Goal: Task Accomplishment & Management: Manage account settings

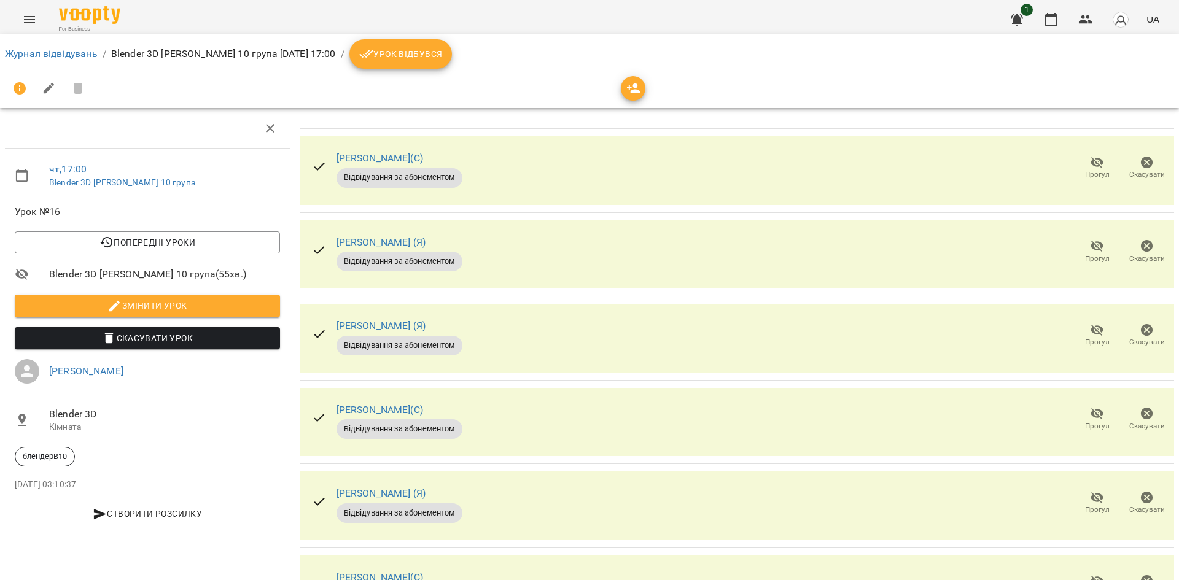
click at [443, 64] on button "Урок відбувся" at bounding box center [400, 53] width 103 height 29
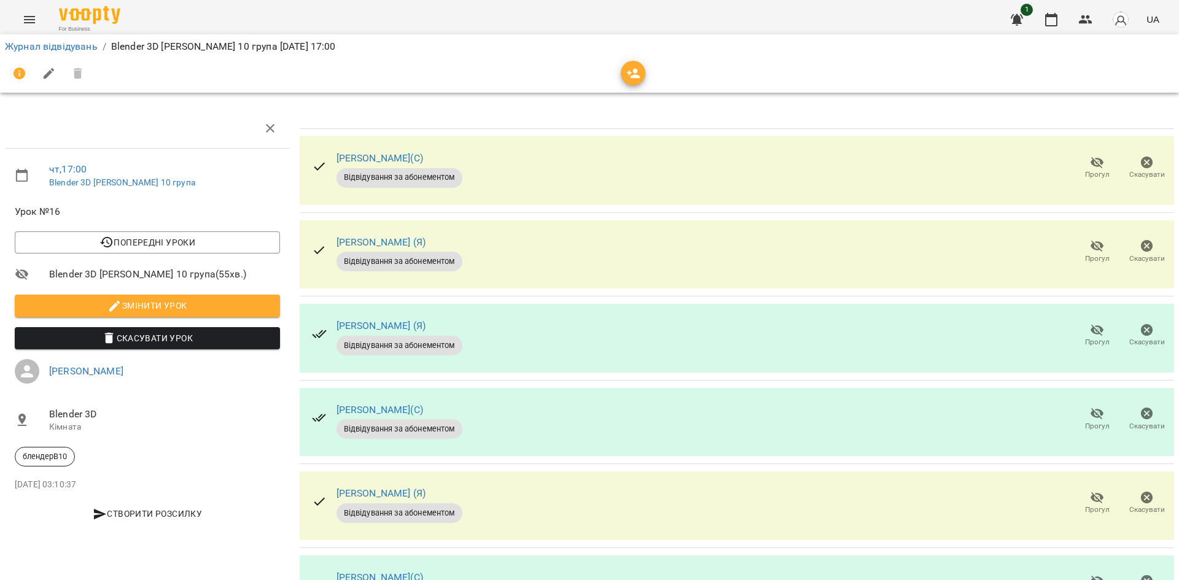
click at [1079, 249] on span "Прогул" at bounding box center [1096, 251] width 35 height 25
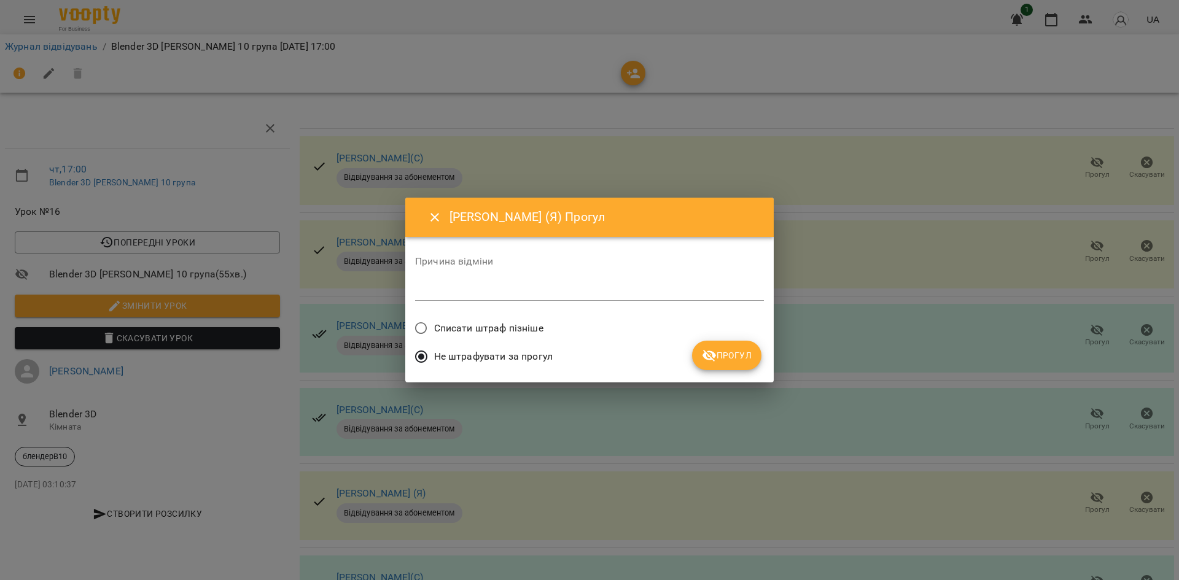
click at [545, 327] on div "Списати штраф пізніше" at bounding box center [589, 330] width 349 height 29
click at [535, 328] on span "Списати штраф пізніше" at bounding box center [488, 328] width 109 height 15
click at [693, 356] on button "Прогул" at bounding box center [726, 355] width 69 height 29
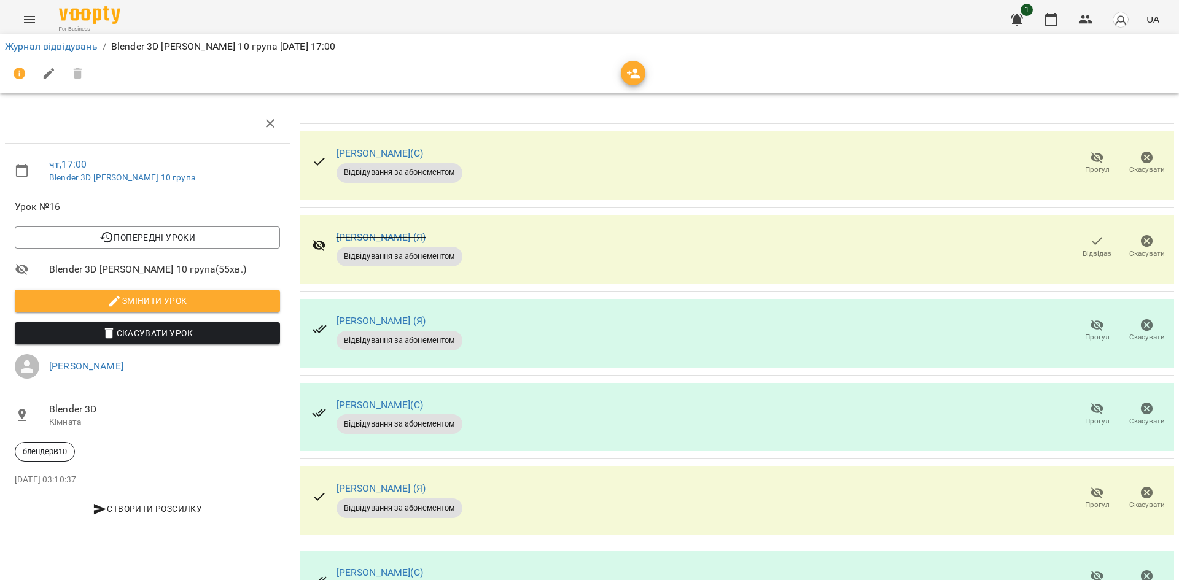
scroll to position [71, 0]
click at [1098, 318] on span "Прогул" at bounding box center [1096, 330] width 35 height 25
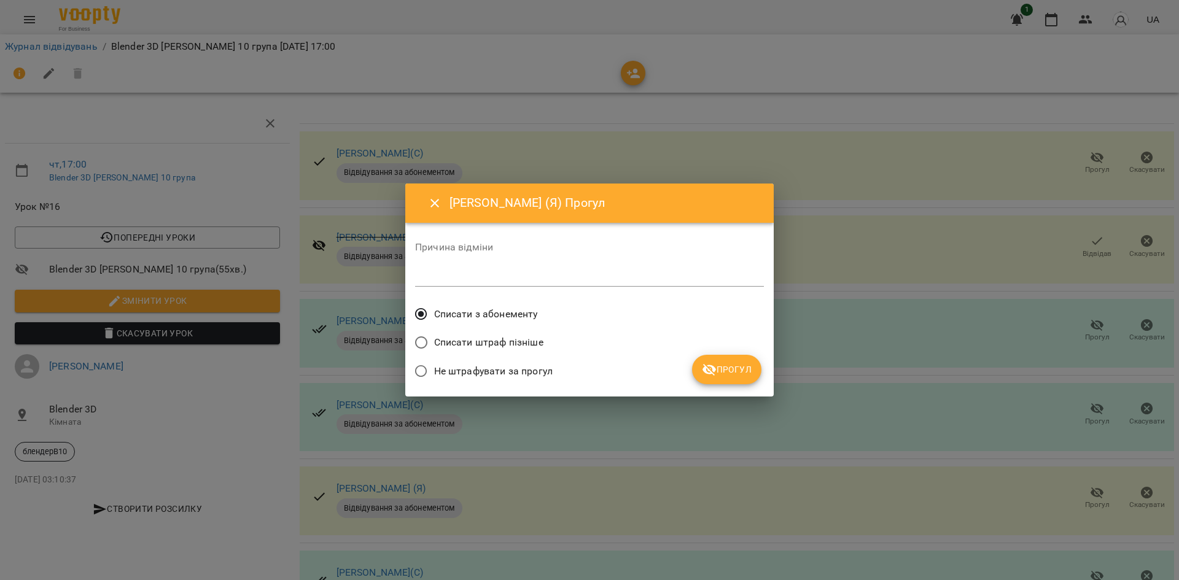
click at [697, 356] on div "Списати штраф пізніше" at bounding box center [589, 344] width 349 height 29
click at [704, 363] on icon "submit" at bounding box center [709, 369] width 15 height 15
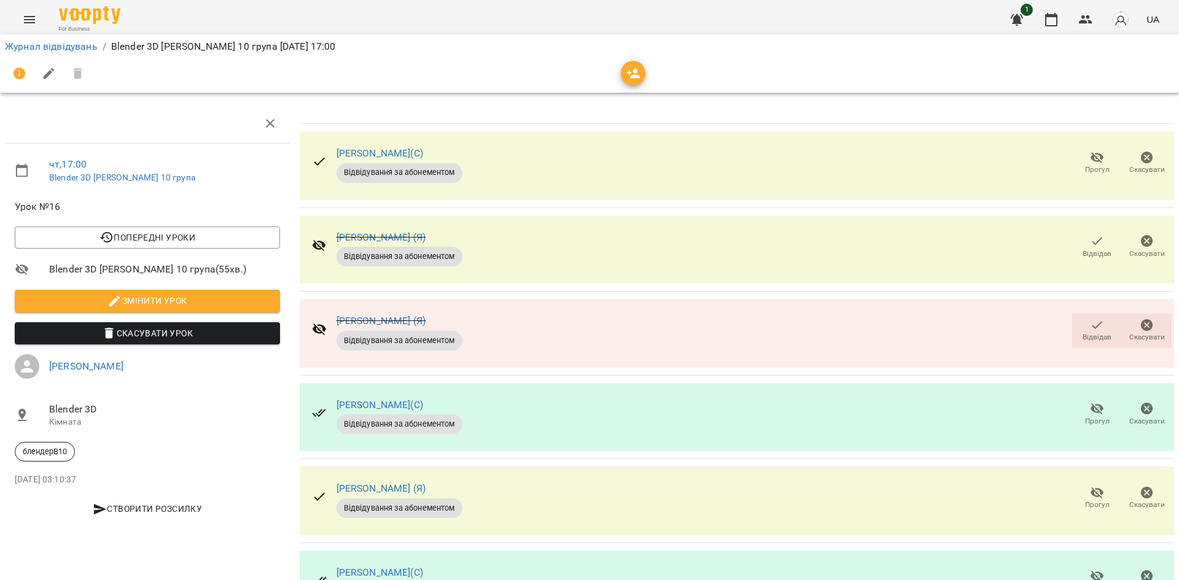
scroll to position [0, 0]
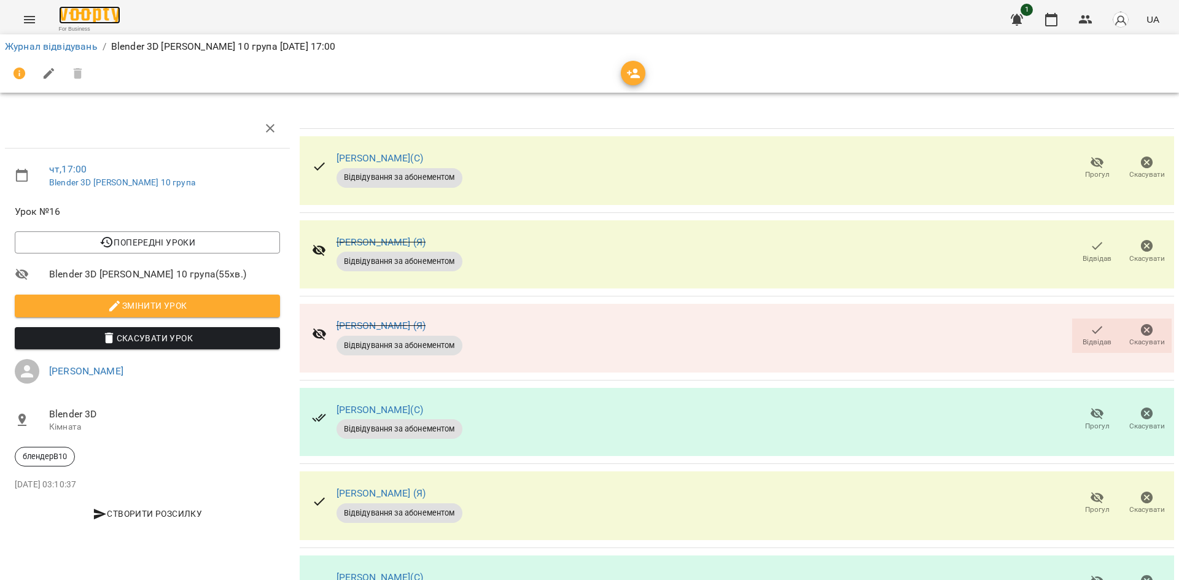
click at [80, 20] on img at bounding box center [89, 15] width 61 height 18
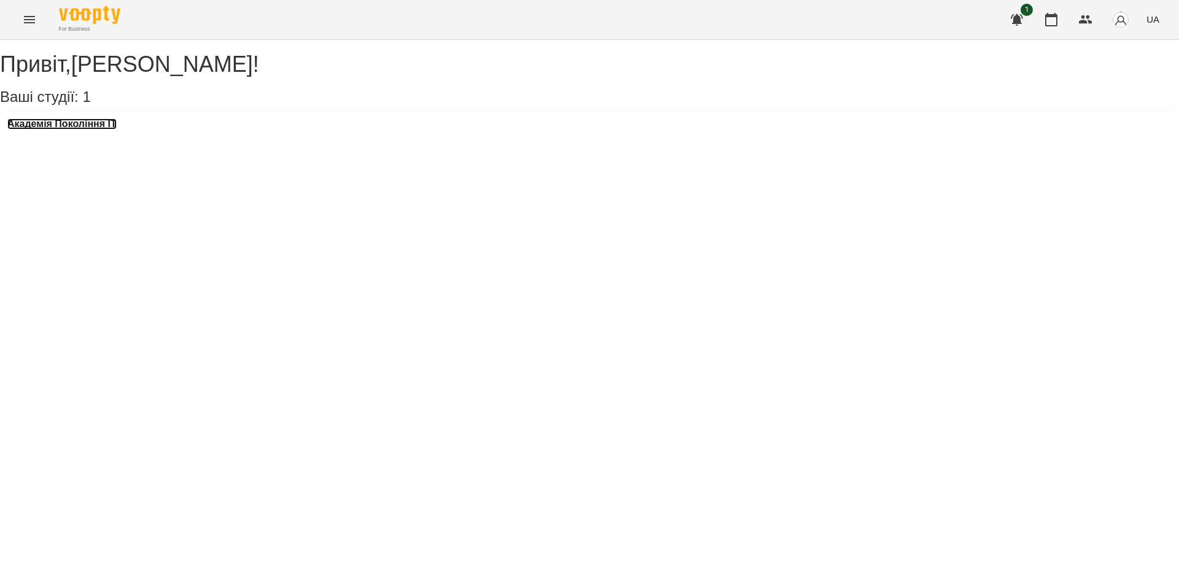
click at [103, 130] on h3 "Академія Покоління ІТ" at bounding box center [61, 124] width 109 height 11
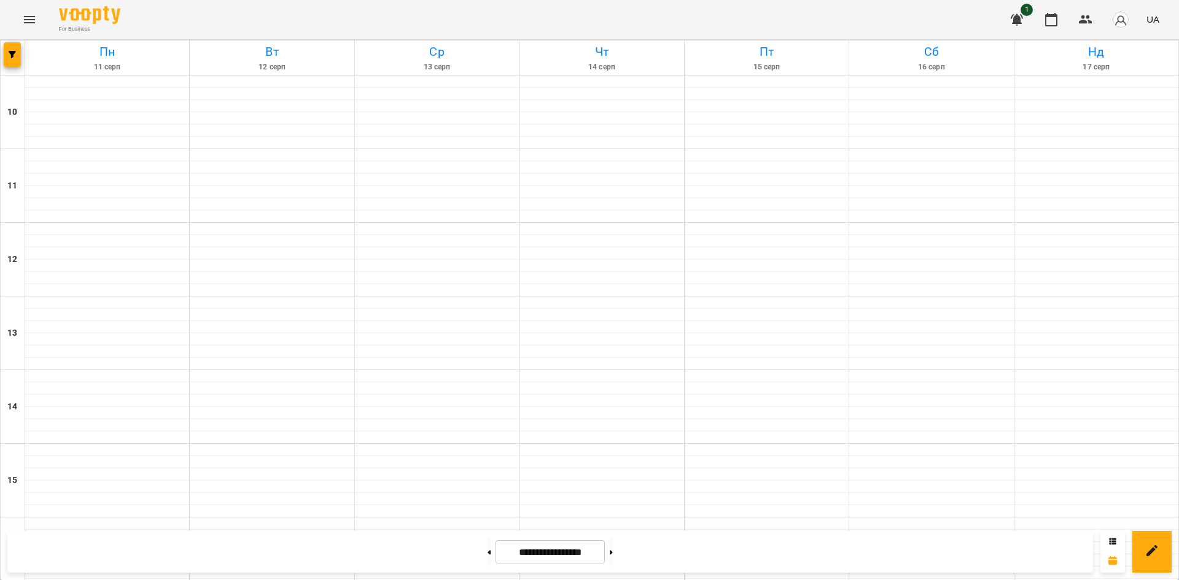
scroll to position [508, 0]
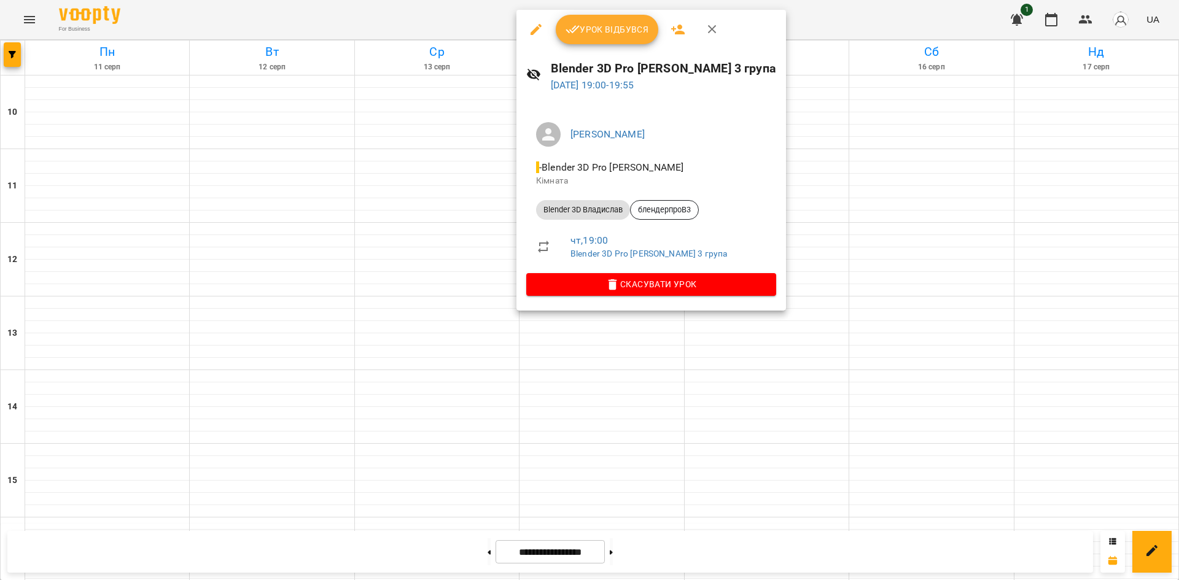
click at [1019, 301] on div at bounding box center [589, 290] width 1179 height 580
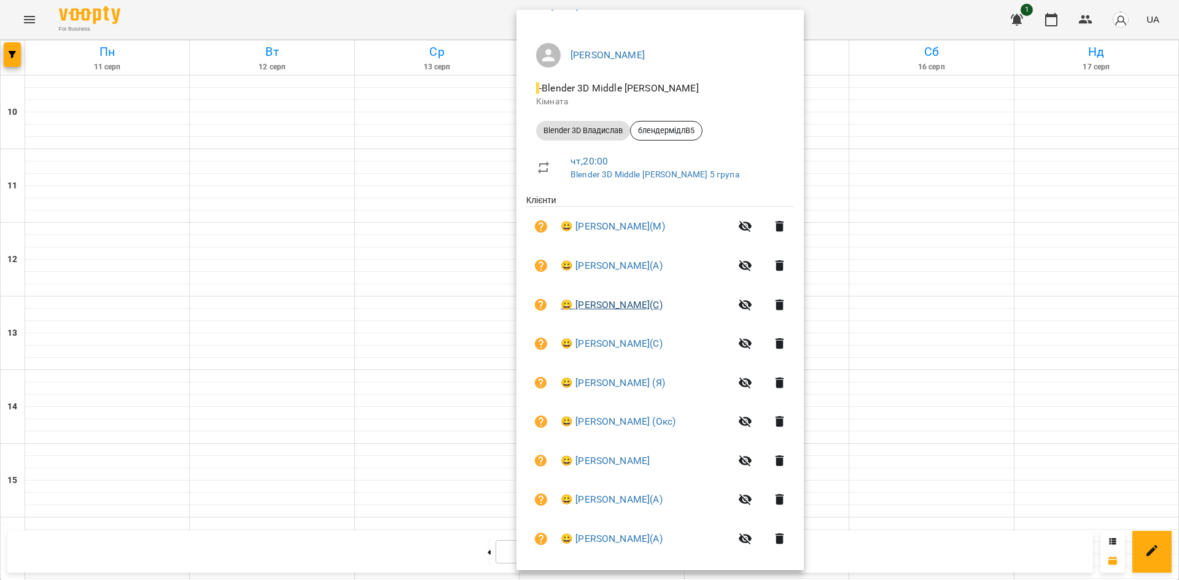
scroll to position [150, 0]
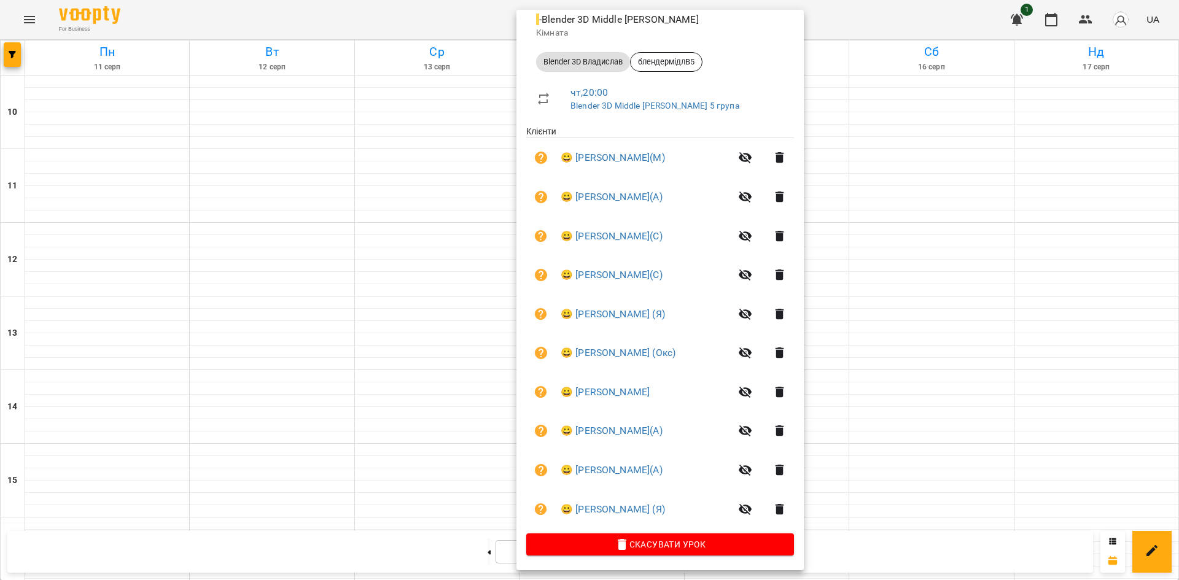
click at [1037, 359] on div at bounding box center [589, 290] width 1179 height 580
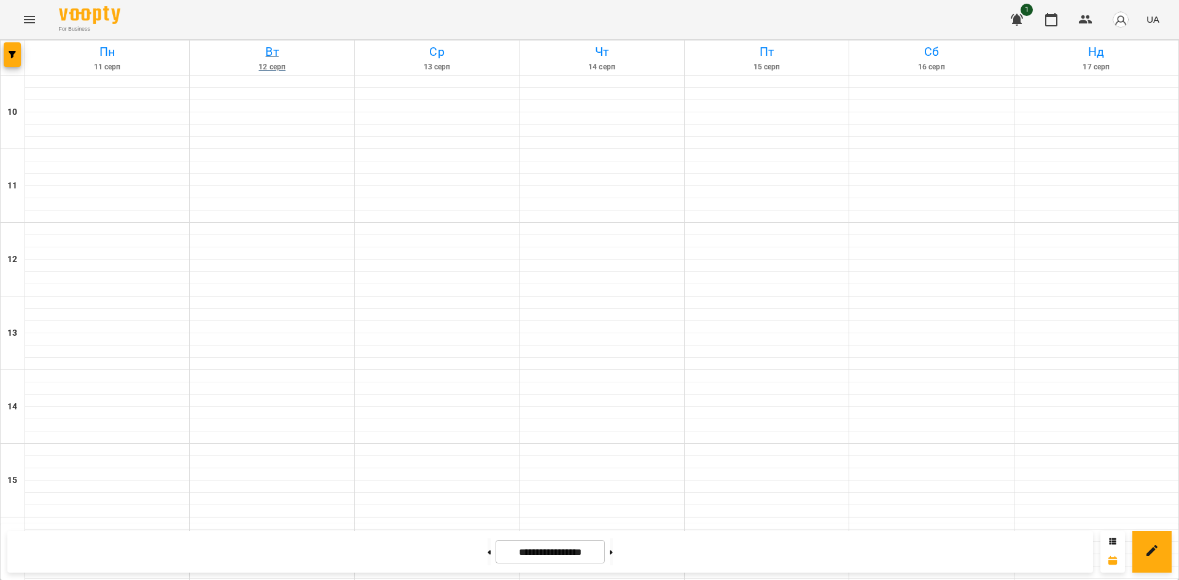
scroll to position [324, 0]
